Goal: Information Seeking & Learning: Learn about a topic

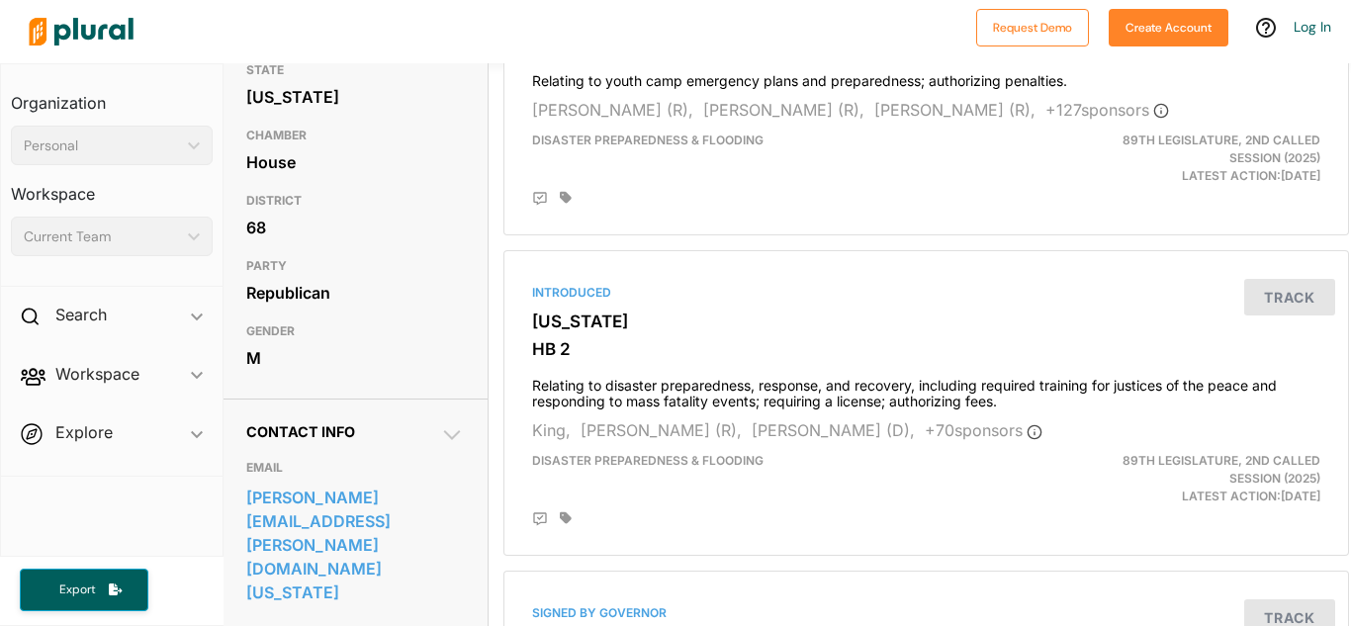
scroll to position [282, 0]
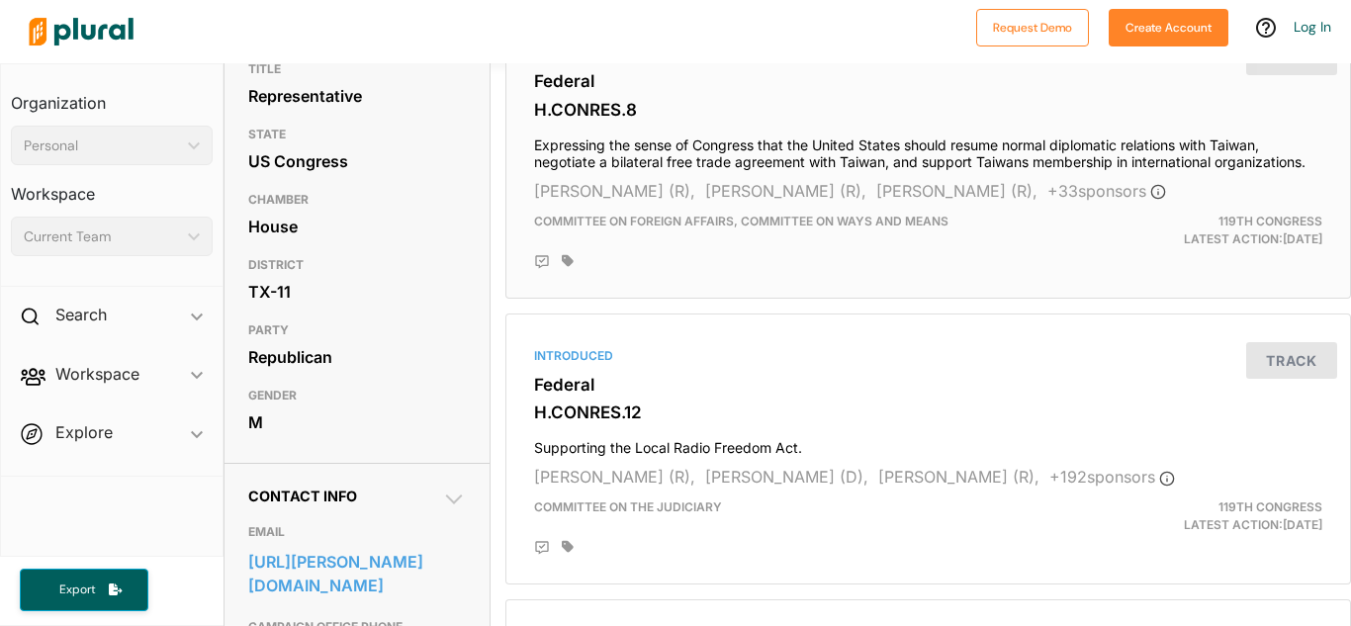
scroll to position [216, 1]
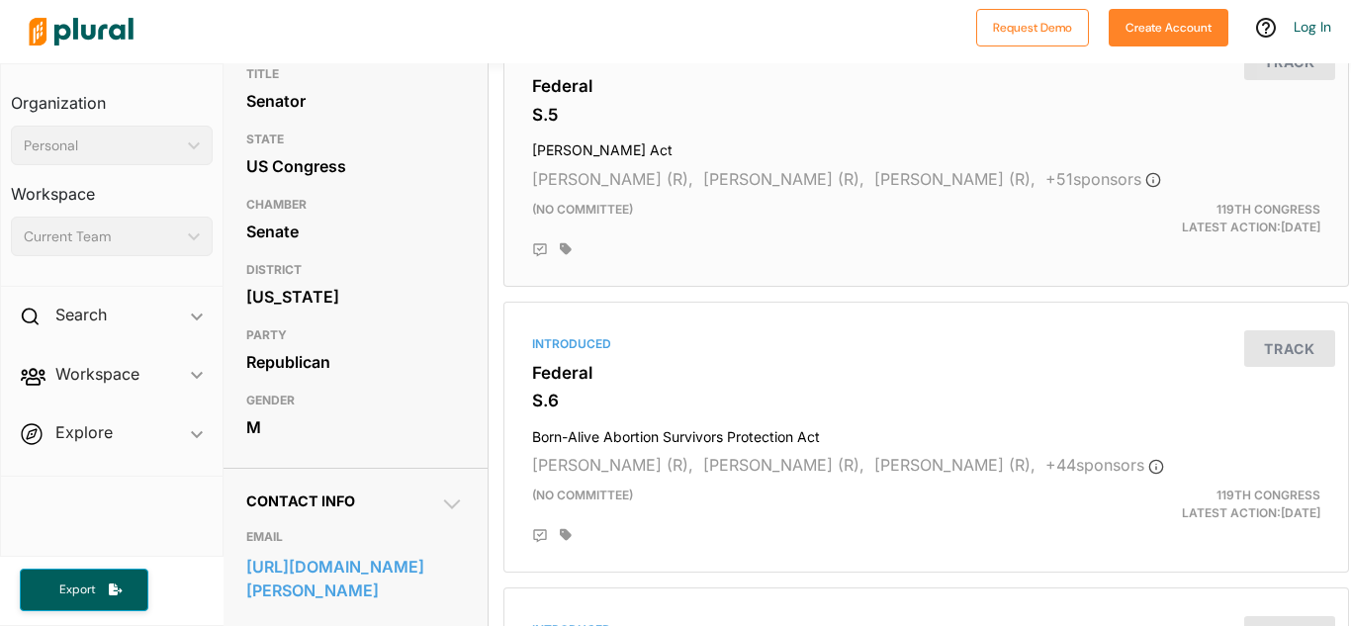
scroll to position [212, 2]
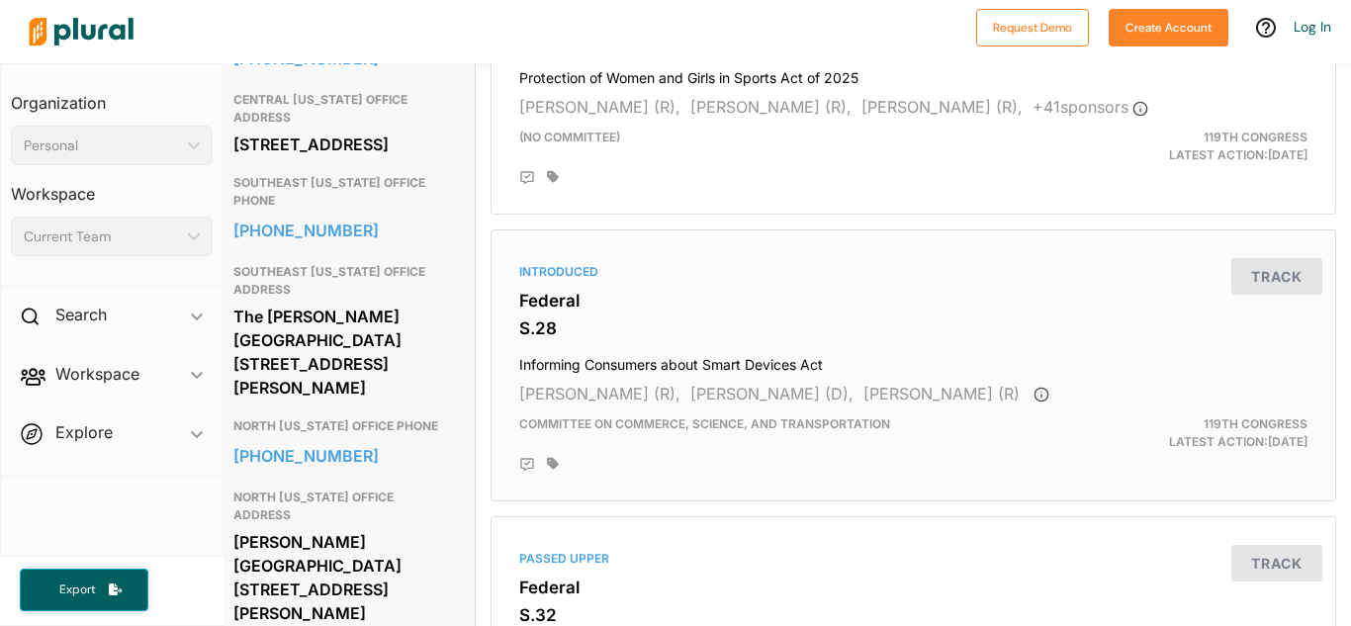
scroll to position [861, 15]
